Goal: Check status: Check status

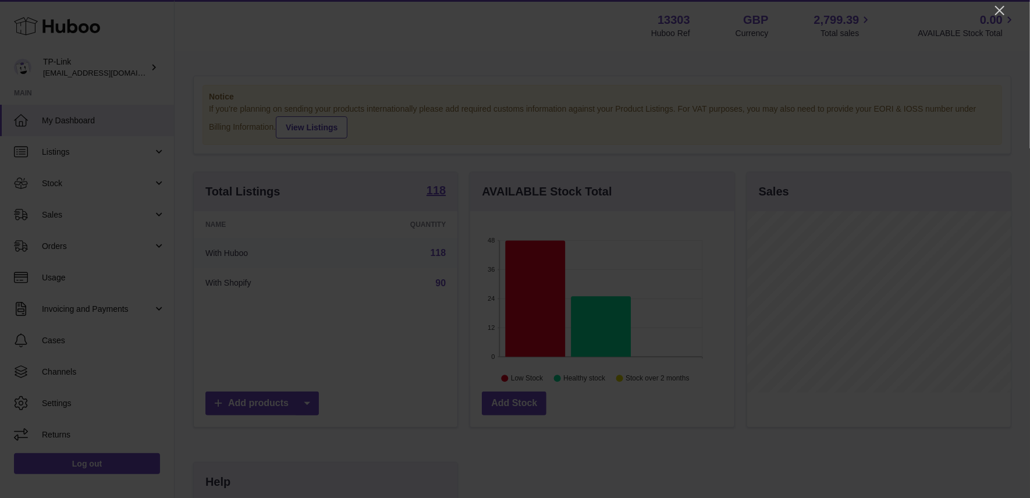
scroll to position [182, 264]
click at [999, 9] on icon "Close" at bounding box center [999, 10] width 9 height 9
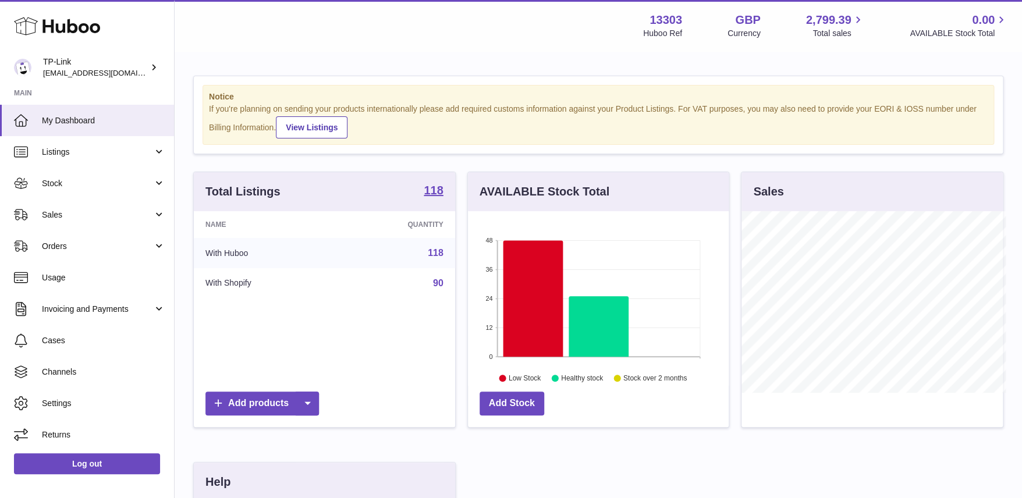
scroll to position [581611, 581531]
click at [67, 178] on span "Stock" at bounding box center [97, 183] width 111 height 11
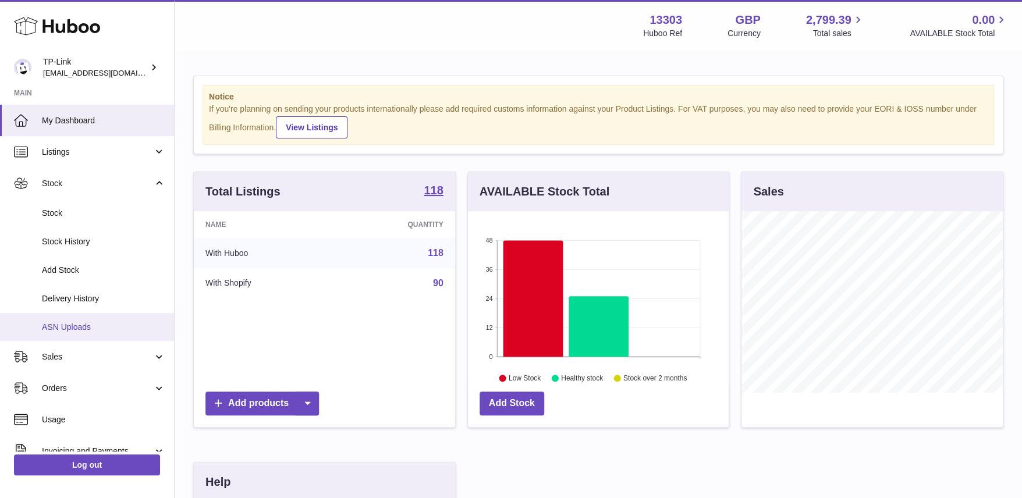
click at [71, 323] on span "ASN Uploads" at bounding box center [103, 327] width 123 height 11
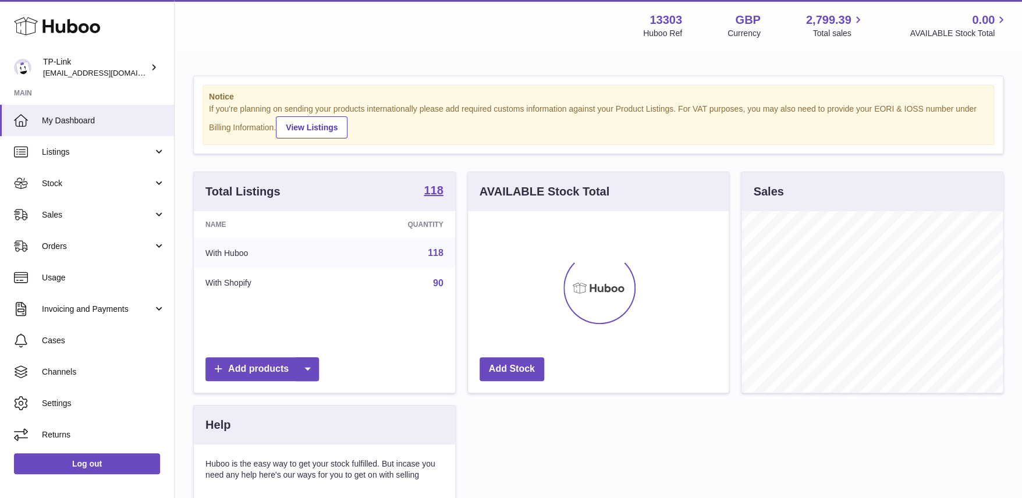
scroll to position [182, 261]
click at [66, 216] on span "Sales" at bounding box center [97, 214] width 111 height 11
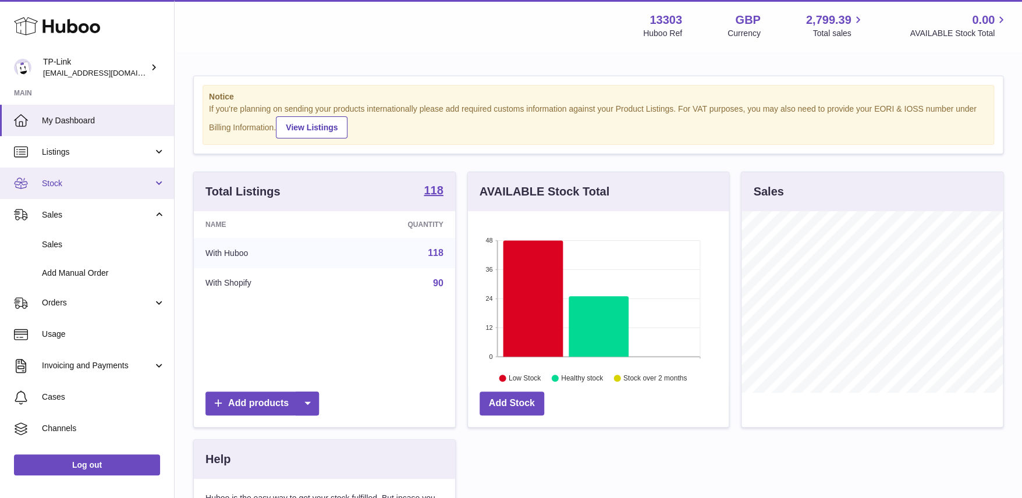
click at [70, 178] on span "Stock" at bounding box center [97, 183] width 111 height 11
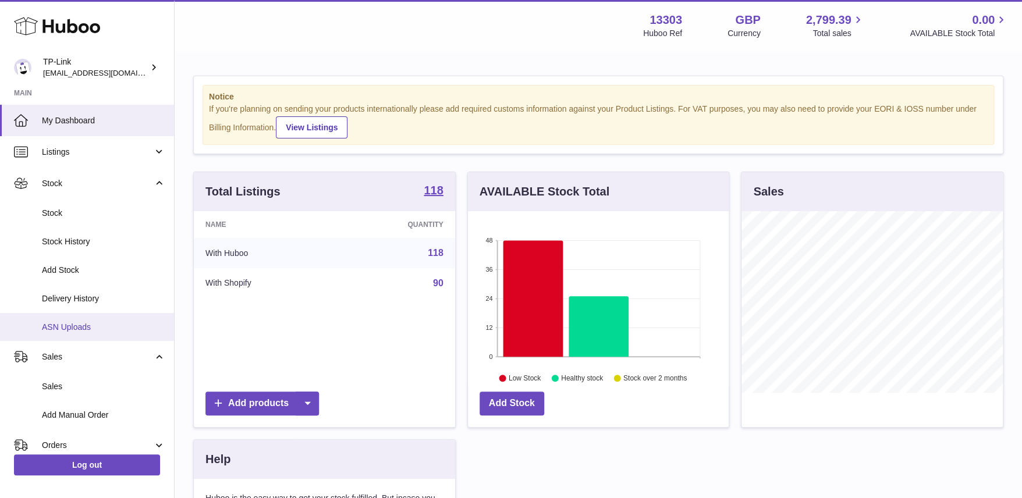
click at [79, 322] on span "ASN Uploads" at bounding box center [103, 327] width 123 height 11
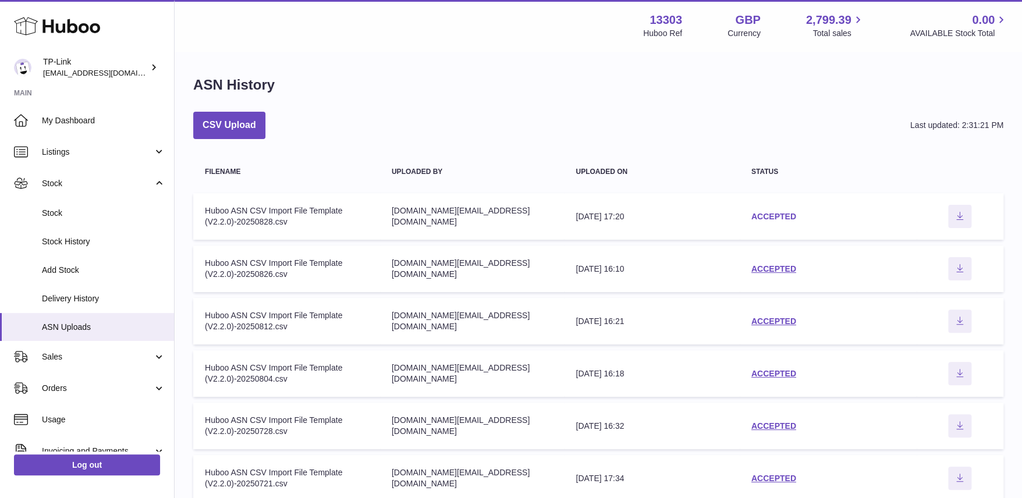
click at [757, 216] on link "ACCEPTED" at bounding box center [773, 216] width 45 height 9
